Goal: Transaction & Acquisition: Obtain resource

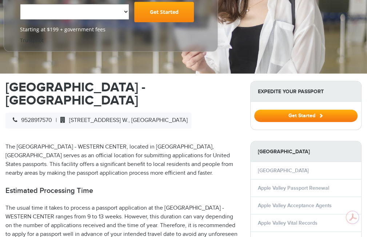
scroll to position [182, 0]
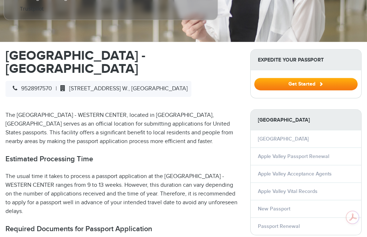
select select "**********"
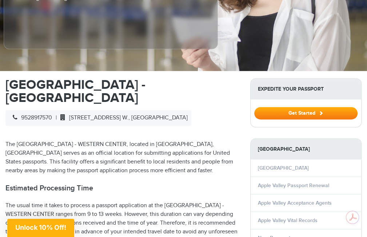
scroll to position [0, 0]
click at [299, 182] on link "Apple Valley Passport Renewal" at bounding box center [293, 185] width 71 height 6
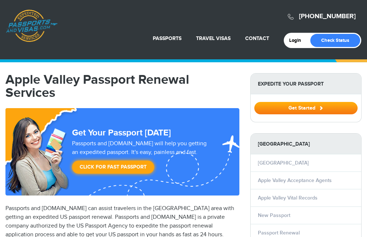
select select "**********"
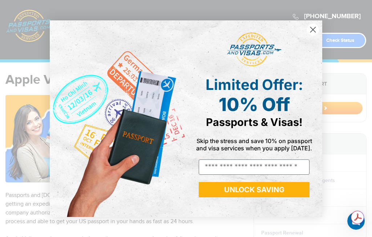
click at [309, 30] on circle "Close dialog" at bounding box center [313, 29] width 12 height 12
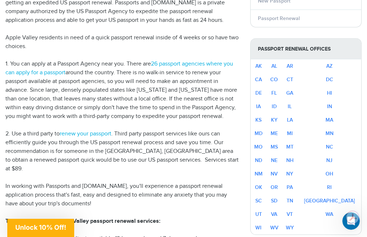
scroll to position [218, 0]
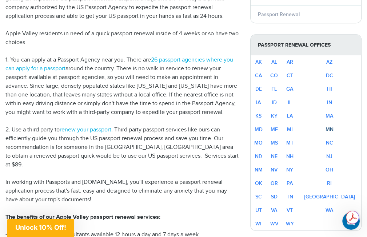
click at [333, 127] on link "MN" at bounding box center [329, 129] width 8 height 6
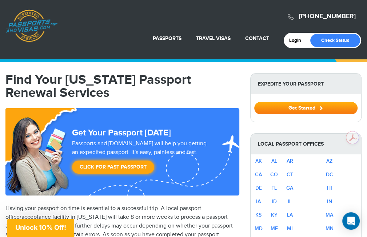
scroll to position [182, 0]
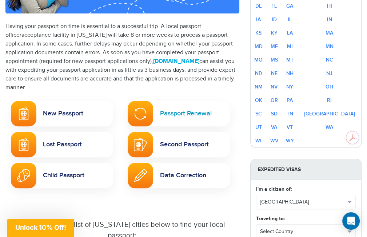
click at [183, 115] on link "Passport Renewal" at bounding box center [179, 113] width 102 height 25
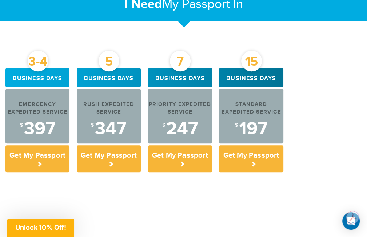
scroll to position [364, 0]
